Goal: Information Seeking & Learning: Learn about a topic

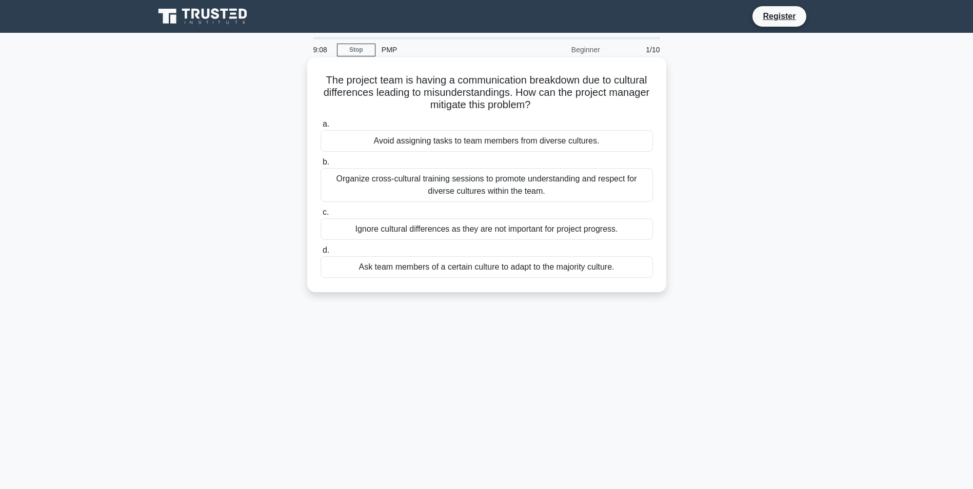
click at [530, 186] on div "Organize cross-cultural training sessions to promote understanding and respect …" at bounding box center [487, 185] width 332 height 34
click at [321, 166] on input "b. Organize cross-cultural training sessions to promote understanding and respe…" at bounding box center [321, 162] width 0 height 7
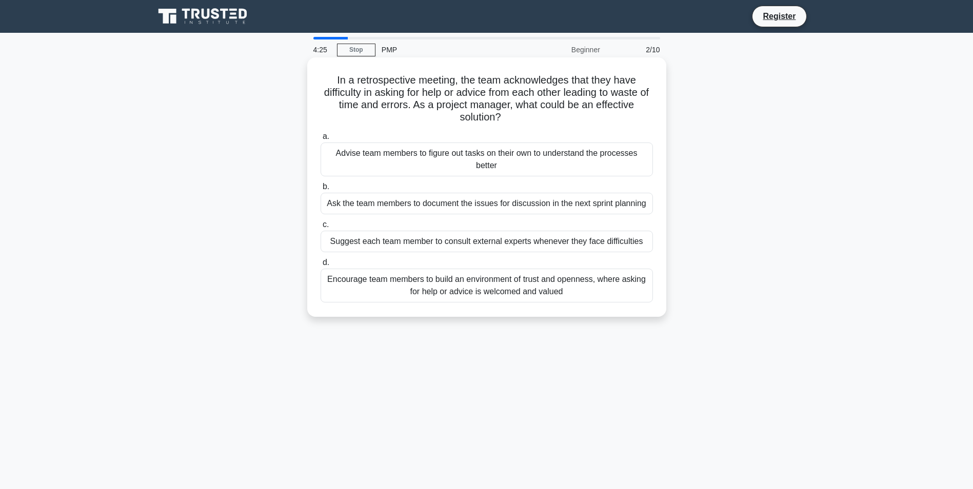
click at [512, 289] on div "Encourage team members to build an environment of trust and openness, where ask…" at bounding box center [487, 286] width 332 height 34
click at [321, 266] on input "d. Encourage team members to build an environment of trust and openness, where …" at bounding box center [321, 263] width 0 height 7
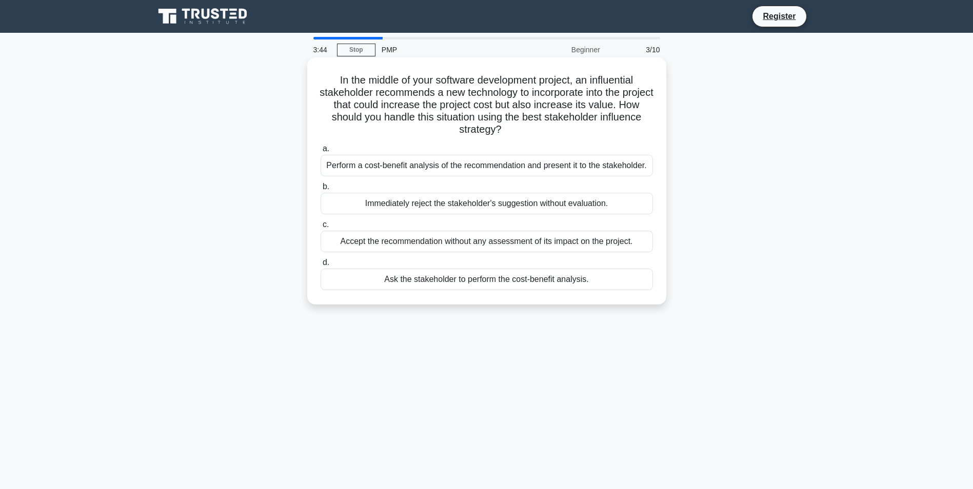
click at [507, 166] on div "Perform a cost-benefit analysis of the recommendation and present it to the sta…" at bounding box center [487, 166] width 332 height 22
click at [321, 152] on input "a. Perform a cost-benefit analysis of the recommendation and present it to the …" at bounding box center [321, 149] width 0 height 7
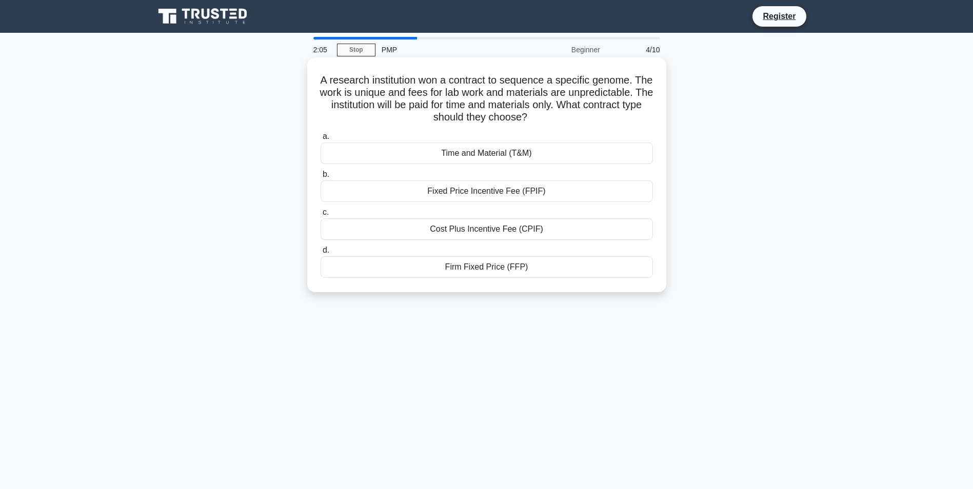
click at [512, 151] on div "Time and Material (T&M)" at bounding box center [487, 154] width 332 height 22
click at [321, 140] on input "a. Time and Material (T&M)" at bounding box center [321, 136] width 0 height 7
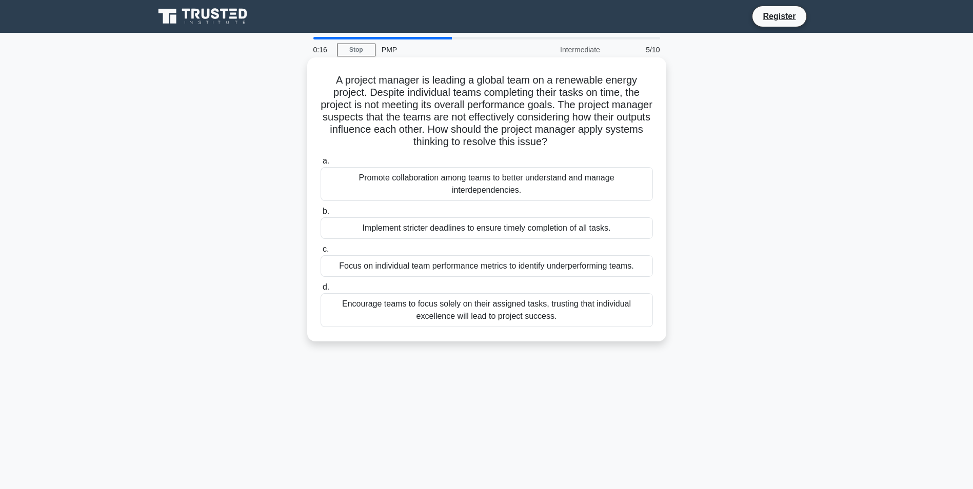
click at [346, 313] on div "Encourage teams to focus solely on their assigned tasks, trusting that individu…" at bounding box center [487, 310] width 332 height 34
click at [321, 291] on input "d. Encourage teams to focus solely on their assigned tasks, trusting that indiv…" at bounding box center [321, 287] width 0 height 7
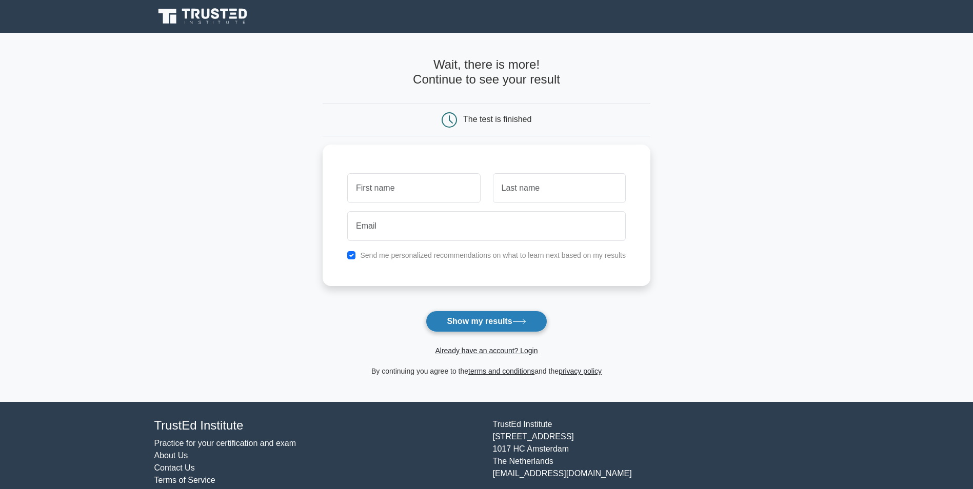
click at [468, 324] on button "Show my results" at bounding box center [486, 322] width 121 height 22
click at [429, 190] on input "text" at bounding box center [413, 186] width 133 height 30
